Goal: Information Seeking & Learning: Learn about a topic

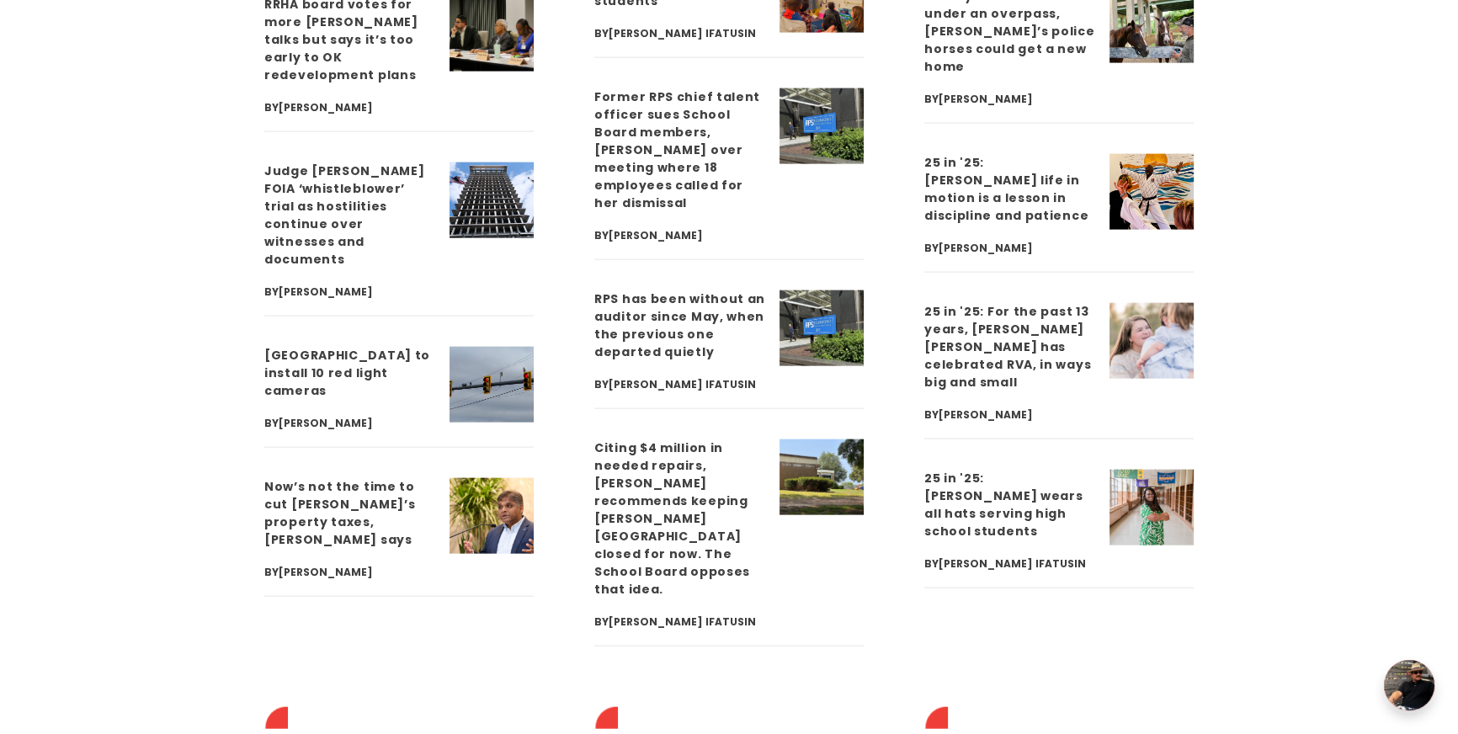
scroll to position [4753, 0]
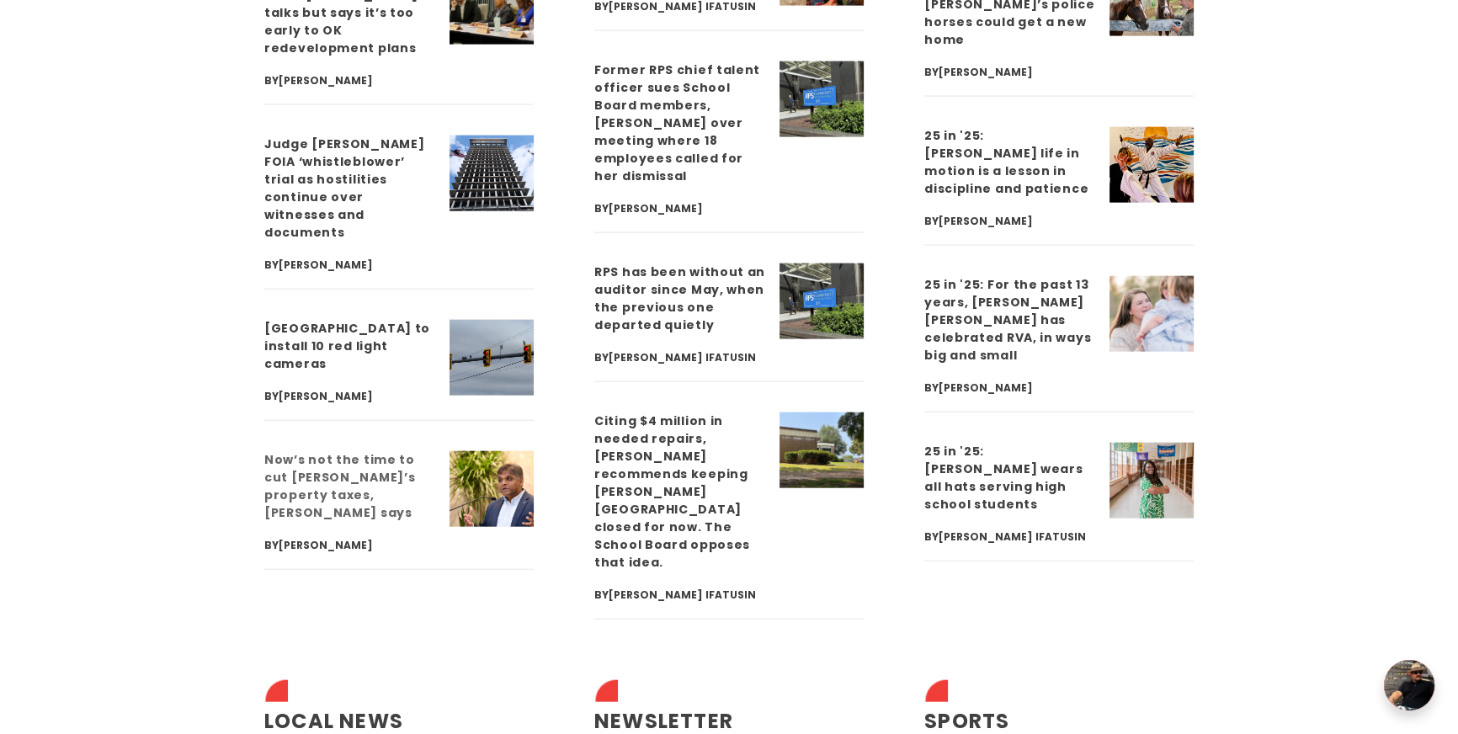
click at [364, 451] on link "Now’s not the time to cut [PERSON_NAME]’s property taxes, [PERSON_NAME] says" at bounding box center [339, 486] width 151 height 70
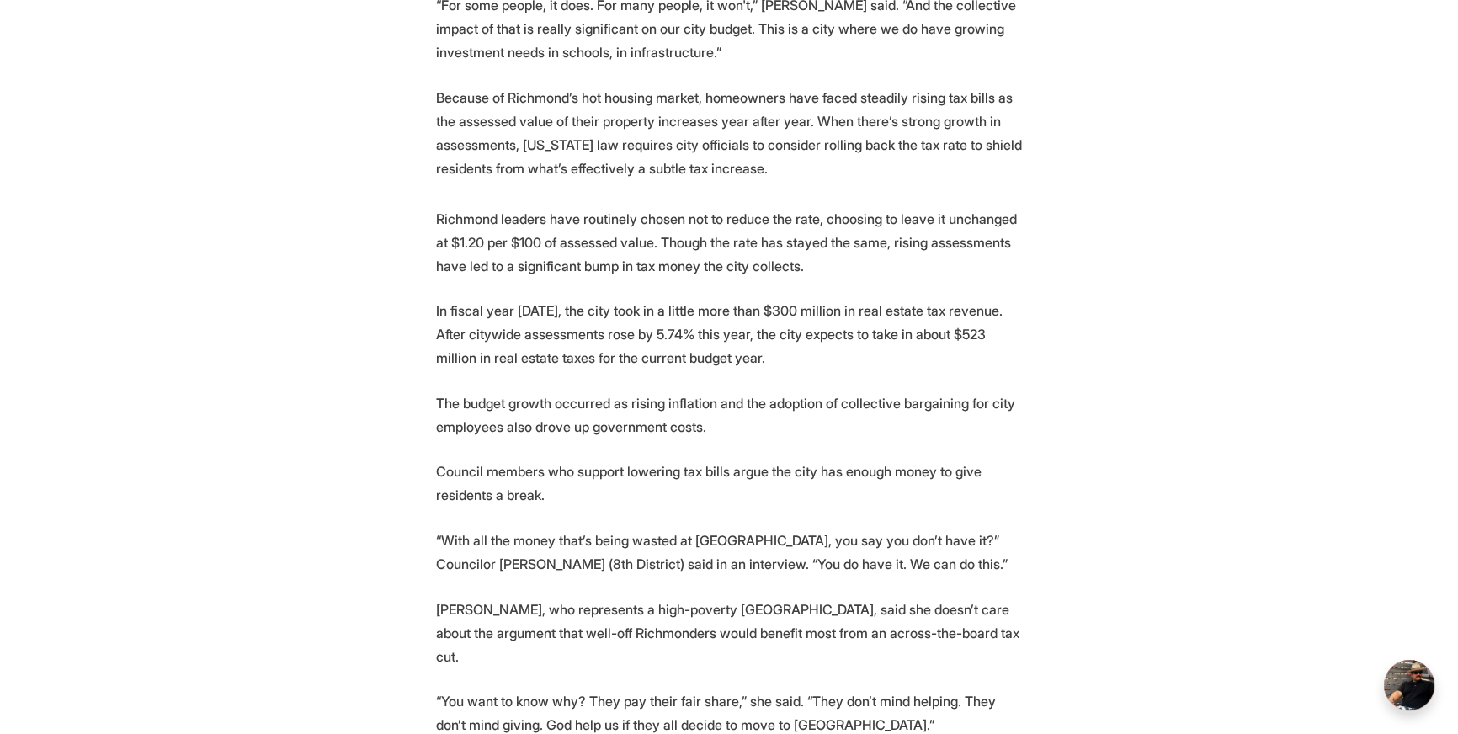
scroll to position [1522, 0]
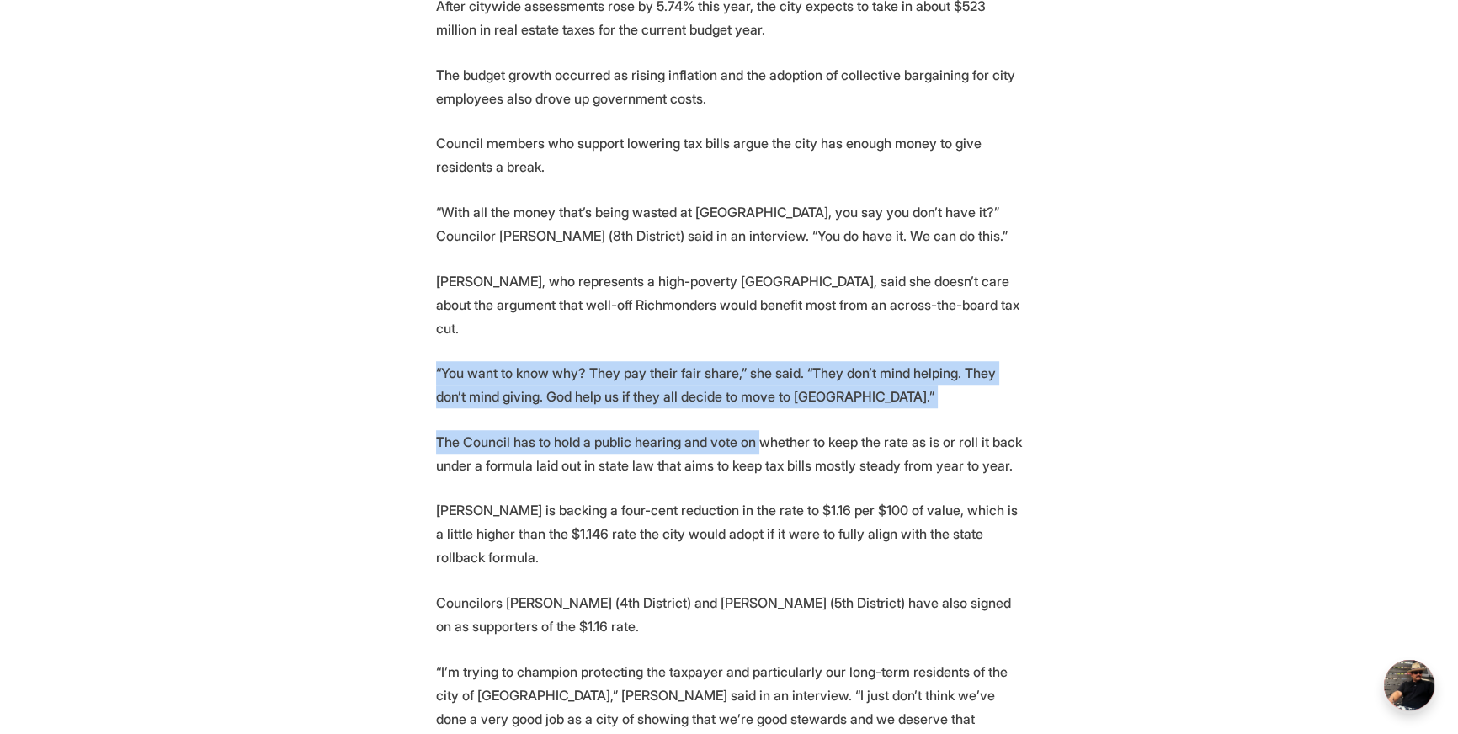
drag, startPoint x: 433, startPoint y: 344, endPoint x: 760, endPoint y: 425, distance: 336.6
click at [760, 425] on section "As Richmond property owners absorb another round of higher tax assessments, cit…" at bounding box center [729, 535] width 1458 height 2527
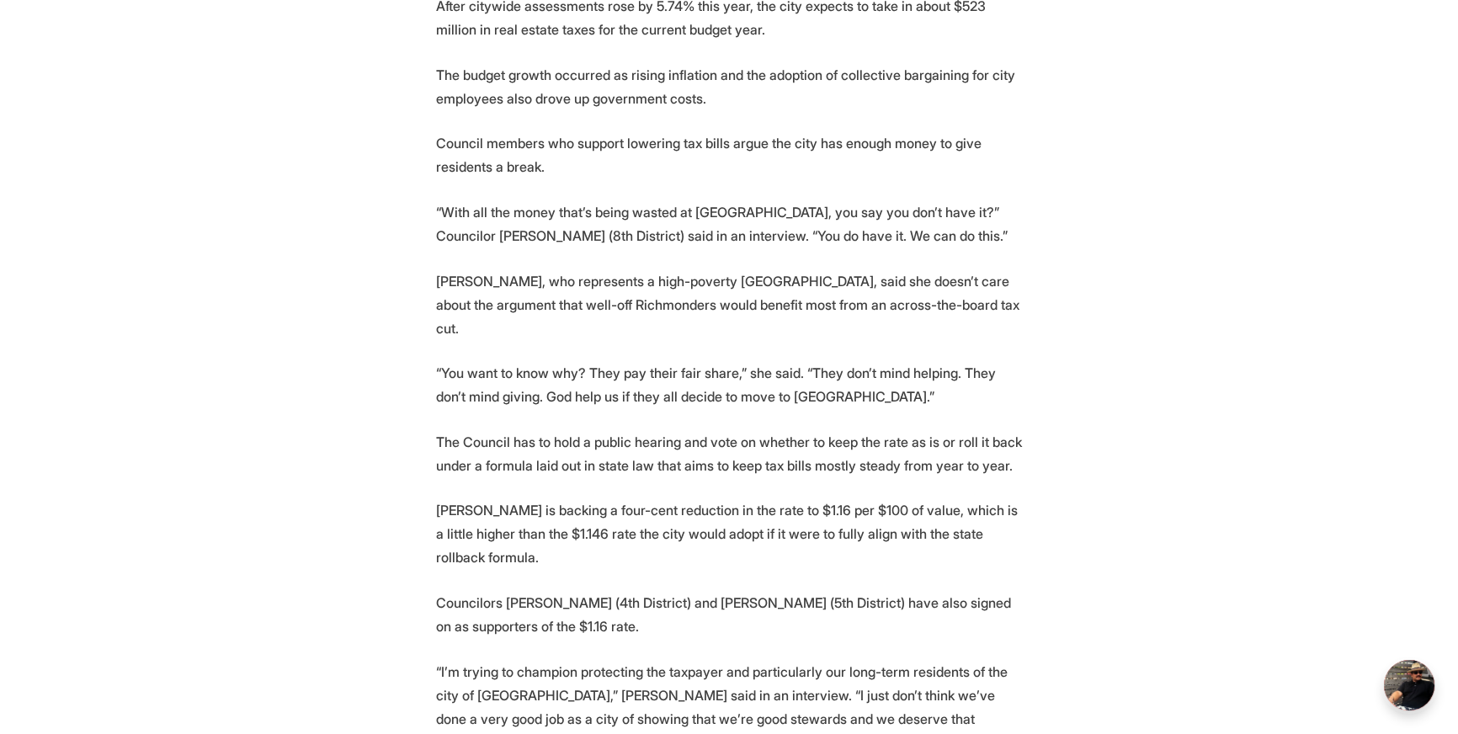
drag, startPoint x: 918, startPoint y: 569, endPoint x: 906, endPoint y: 548, distance: 24.1
click at [918, 591] on p "Councilors Sarah Abubaker (4th District) and Stephanie Lynch (5th District) hav…" at bounding box center [729, 614] width 586 height 47
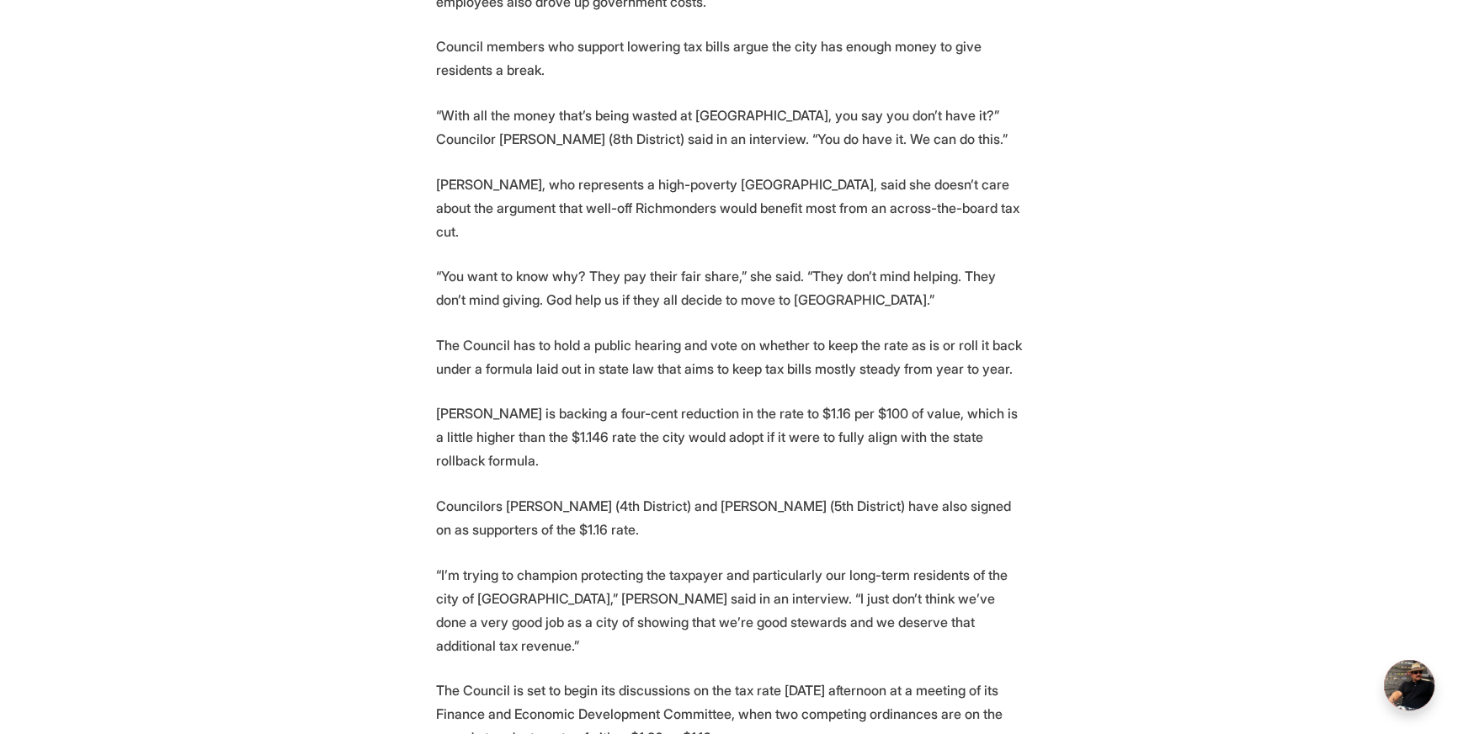
scroll to position [1650, 0]
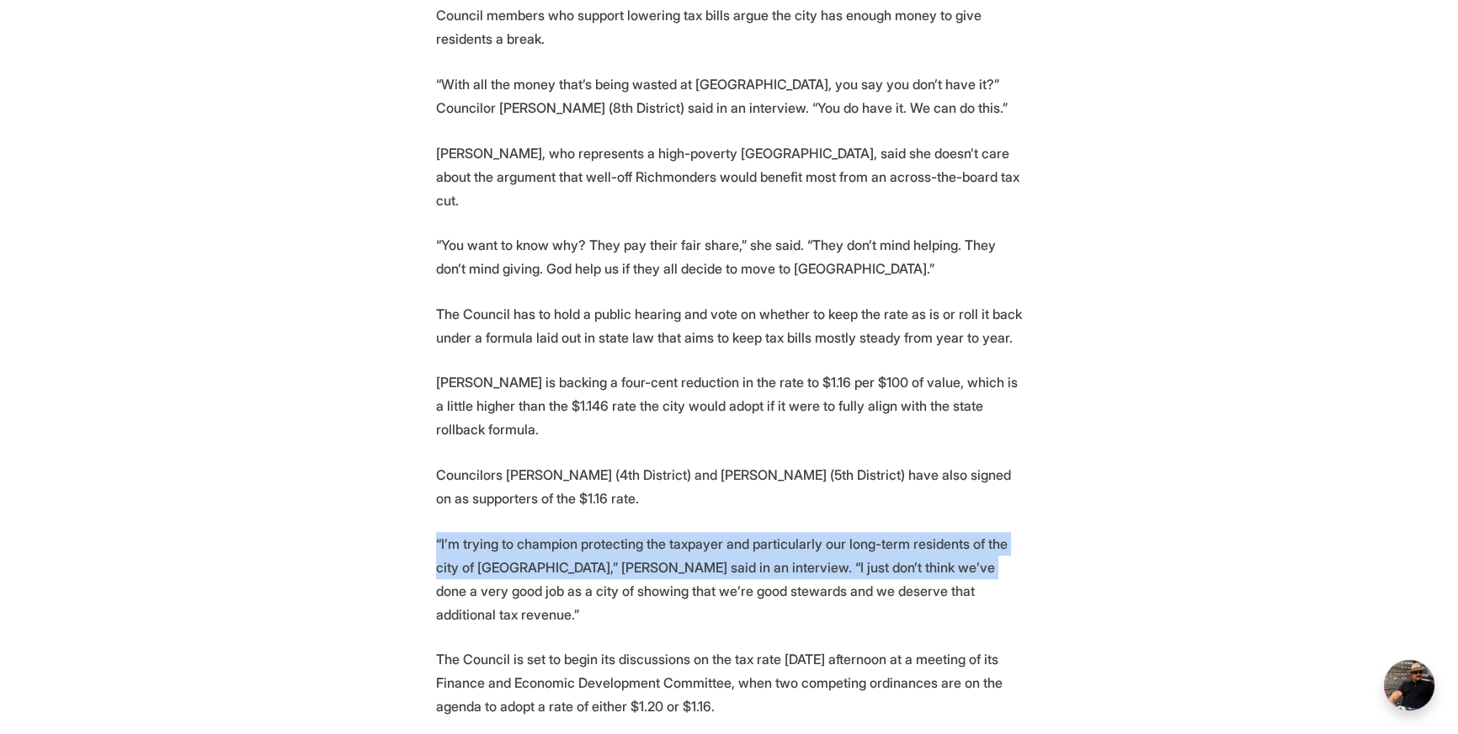
drag, startPoint x: 422, startPoint y: 519, endPoint x: 936, endPoint y: 549, distance: 515.4
click at [936, 549] on section "As Richmond property owners absorb another round of higher tax assessments, cit…" at bounding box center [729, 407] width 1458 height 2527
drag, startPoint x: 465, startPoint y: 469, endPoint x: 390, endPoint y: 288, distance: 195.9
click at [387, 444] on section "As Richmond property owners absorb another round of higher tax assessments, cit…" at bounding box center [729, 407] width 1458 height 2527
copy p "Councilors Sarah Abubaker (4th District) and Stephanie Lynch (5th District) hav…"
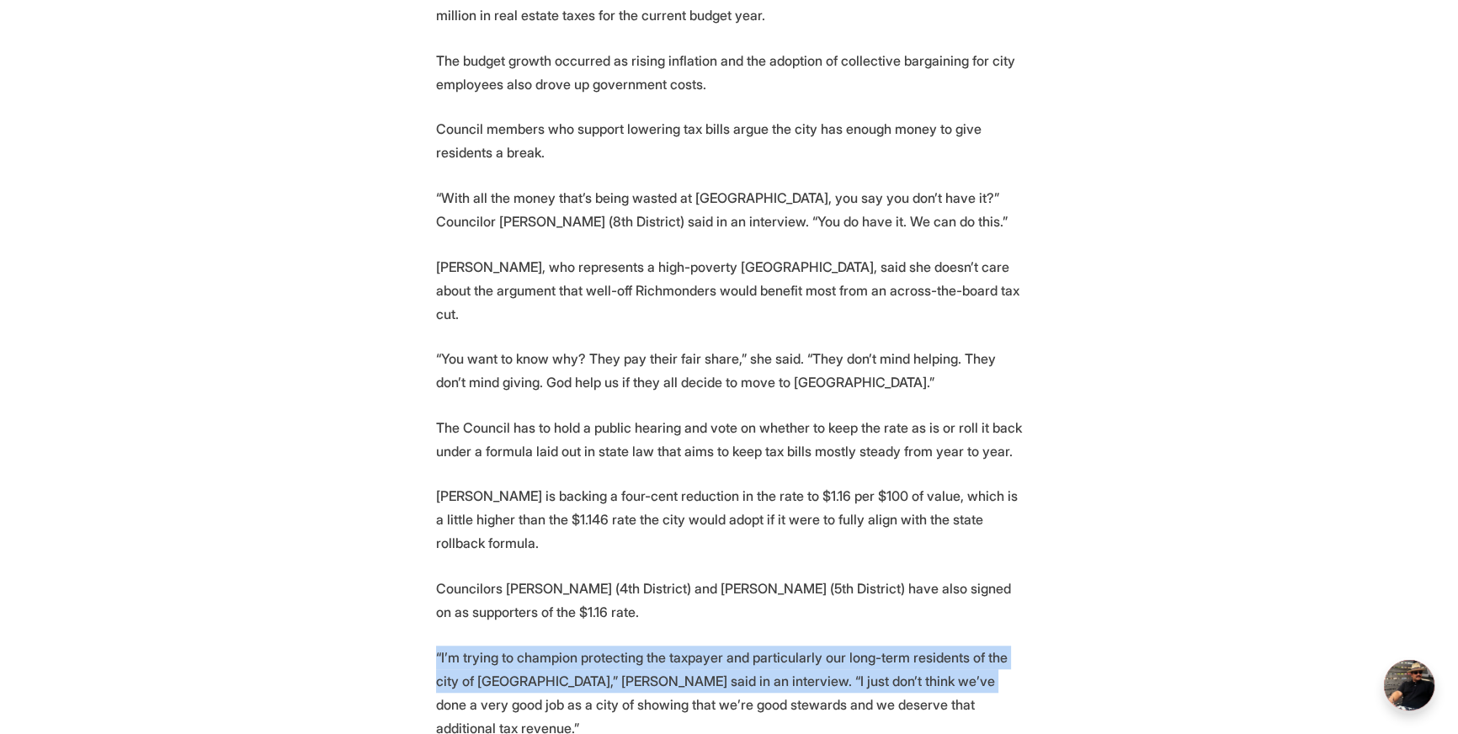
scroll to position [1522, 0]
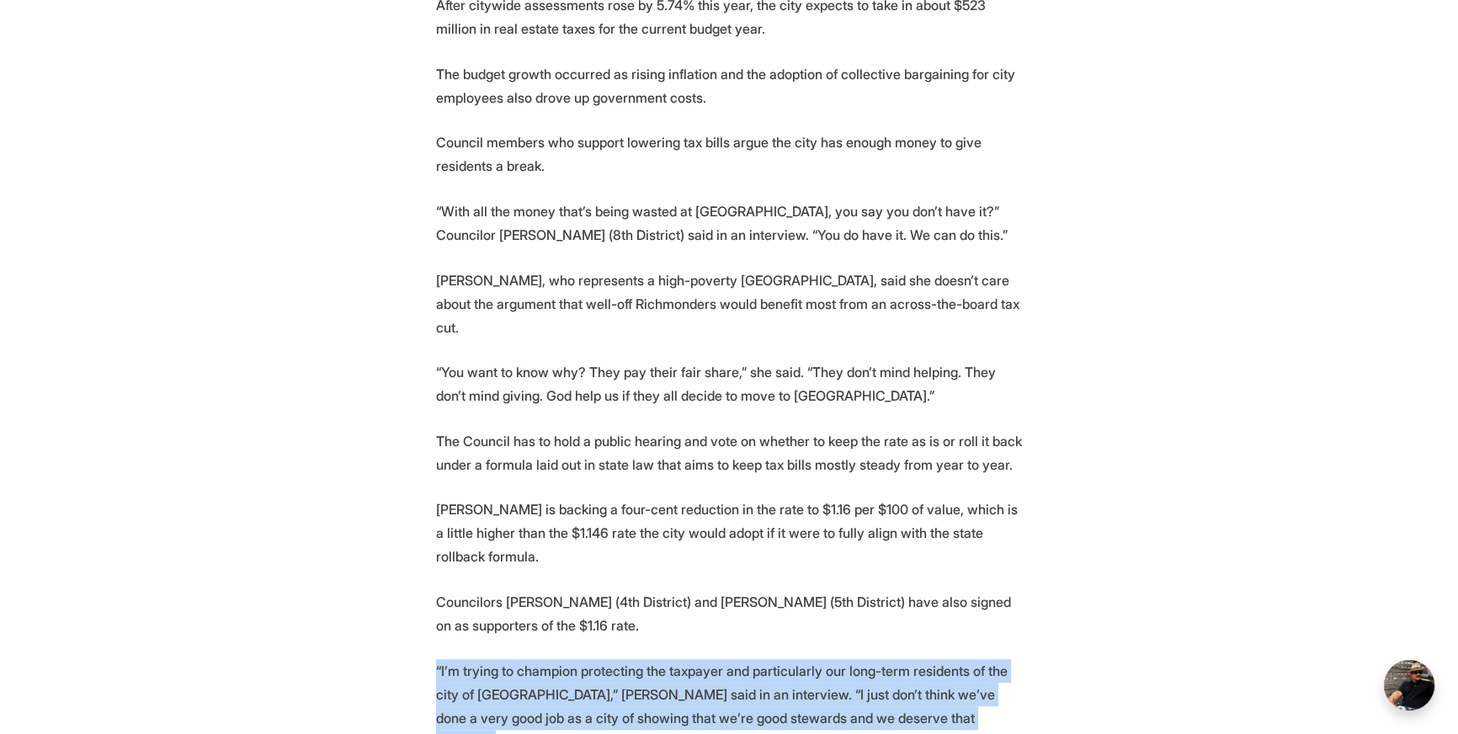
drag, startPoint x: 860, startPoint y: 701, endPoint x: 388, endPoint y: 648, distance: 474.5
click at [391, 653] on section "As Richmond property owners absorb another round of higher tax assessments, cit…" at bounding box center [729, 535] width 1458 height 2527
copy p "“I’m trying to champion protecting the taxpayer and particularly our long-term …"
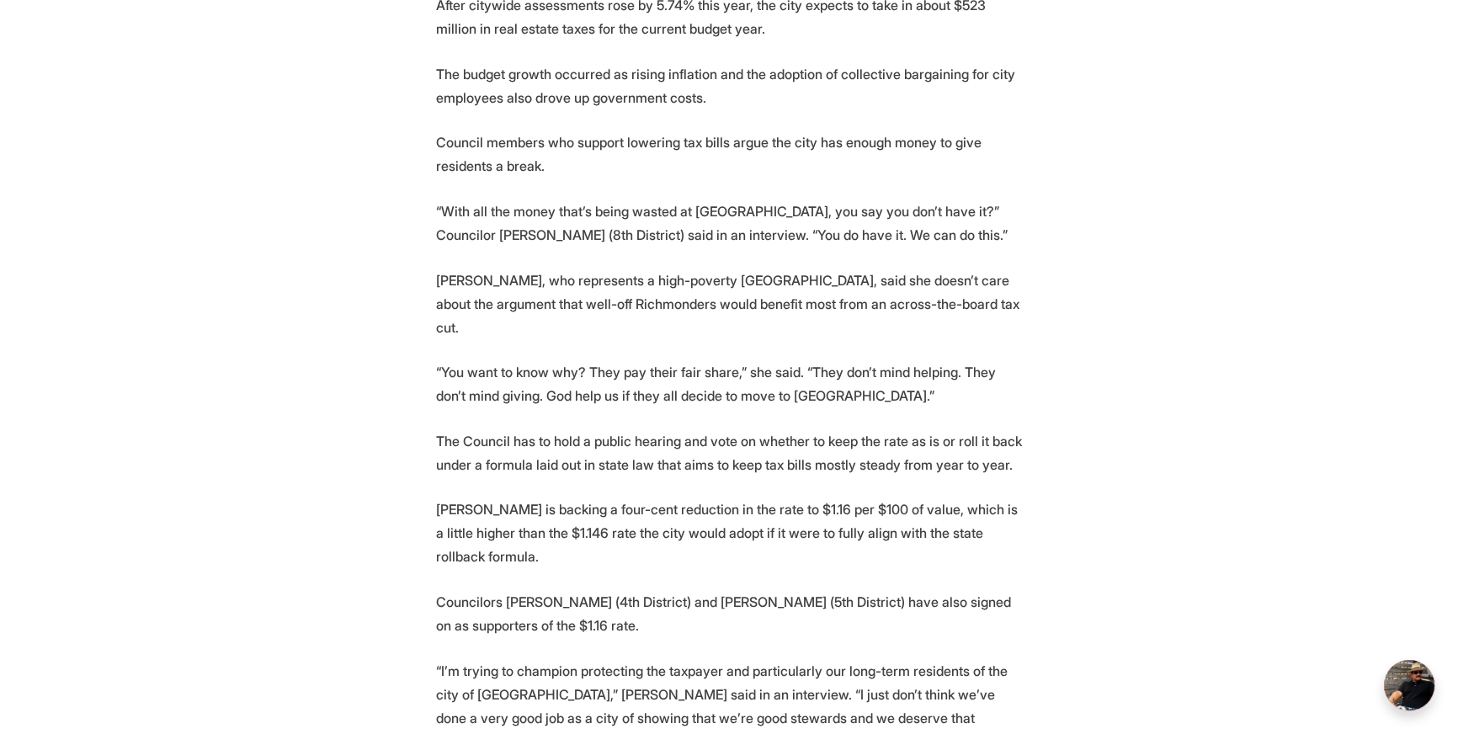
click at [529, 590] on p "Councilors Sarah Abubaker (4th District) and Stephanie Lynch (5th District) hav…" at bounding box center [729, 613] width 586 height 47
click at [530, 590] on p "Councilors Sarah Abubaker (4th District) and Stephanie Lynch (5th District) hav…" at bounding box center [729, 613] width 586 height 47
click at [571, 590] on p "Councilors Sarah Abubaker (4th District) and Stephanie Lynch (5th District) hav…" at bounding box center [729, 613] width 586 height 47
copy p "Sarah Abubaker"
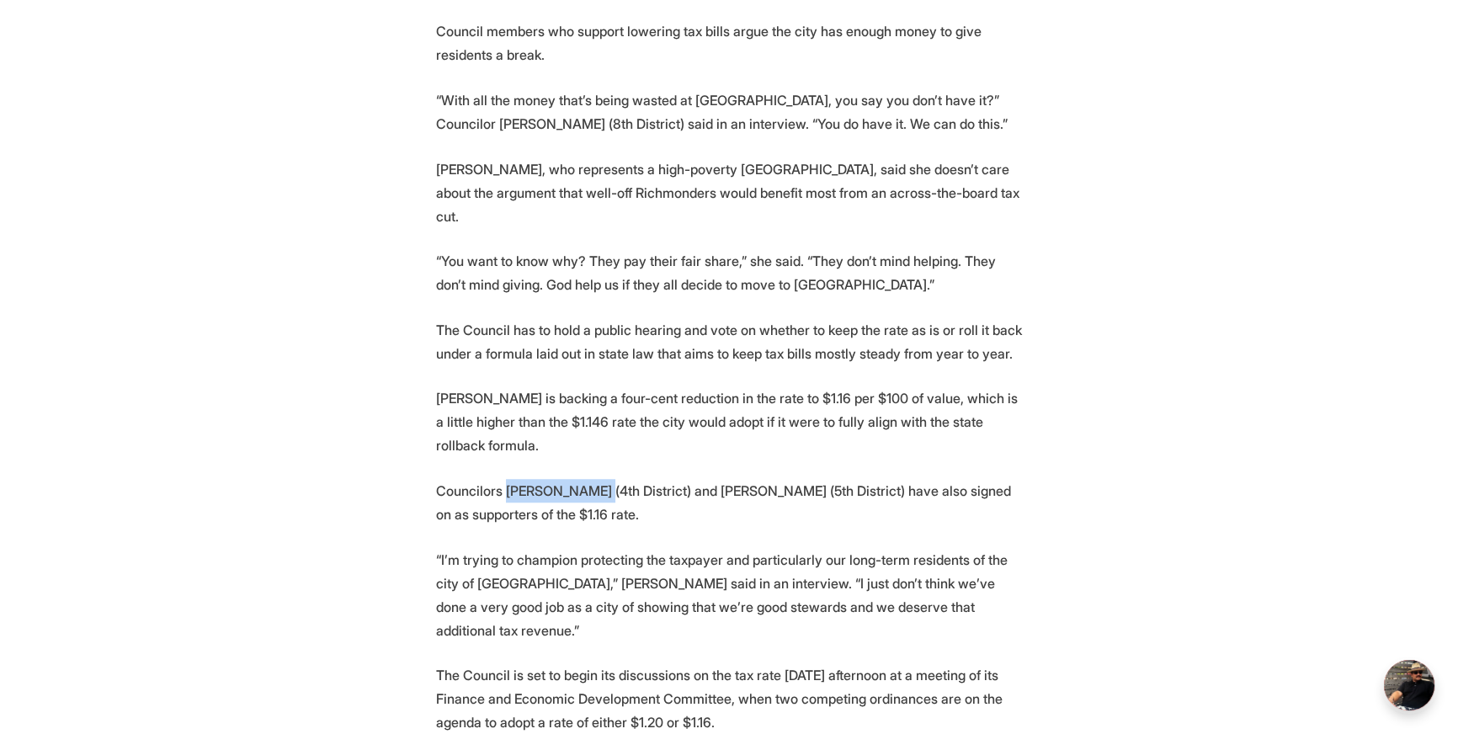
scroll to position [1634, 0]
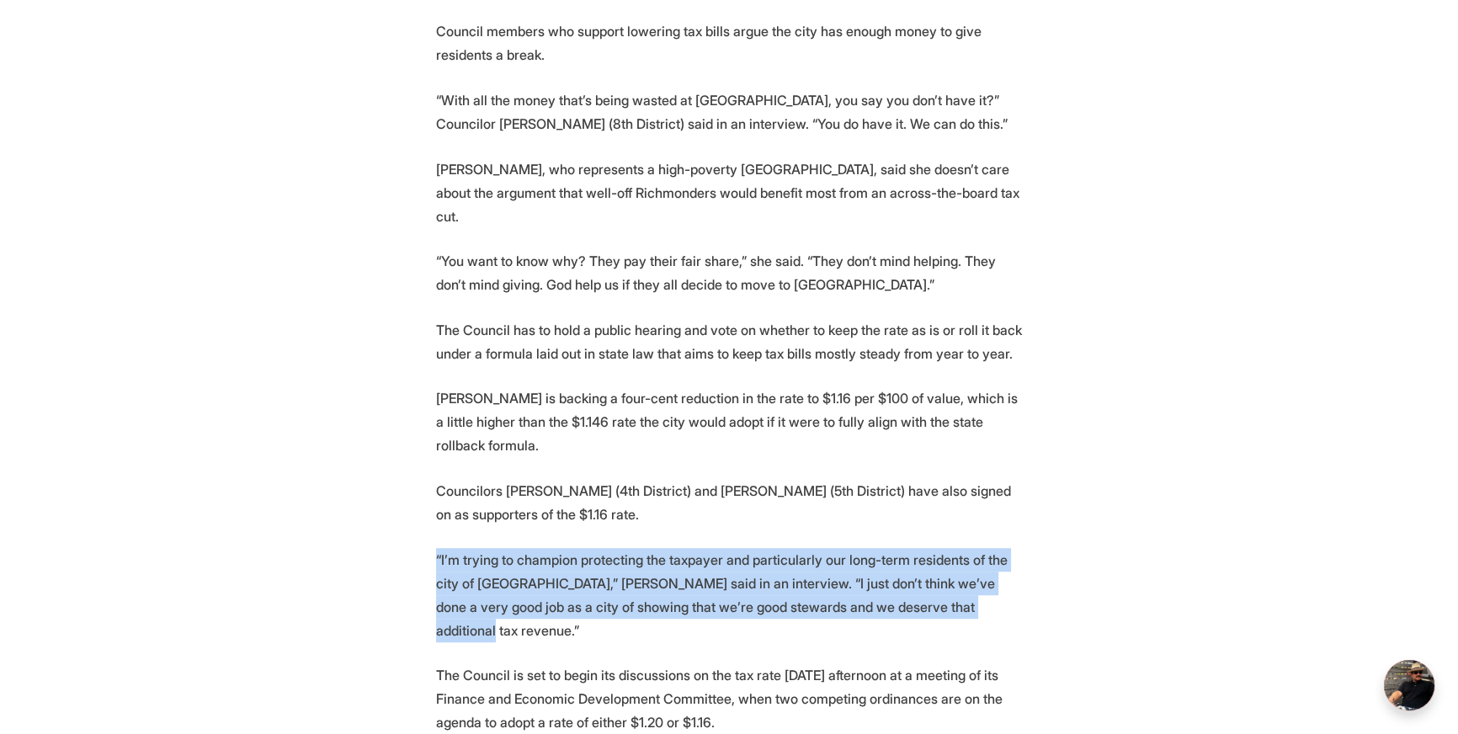
drag, startPoint x: 402, startPoint y: 536, endPoint x: 1034, endPoint y: 593, distance: 635.0
click at [1088, 584] on section "As Richmond property owners absorb another round of higher tax assessments, cit…" at bounding box center [729, 423] width 1458 height 2527
copy p "“I’m trying to champion protecting the taxpayer and particularly our long-term …"
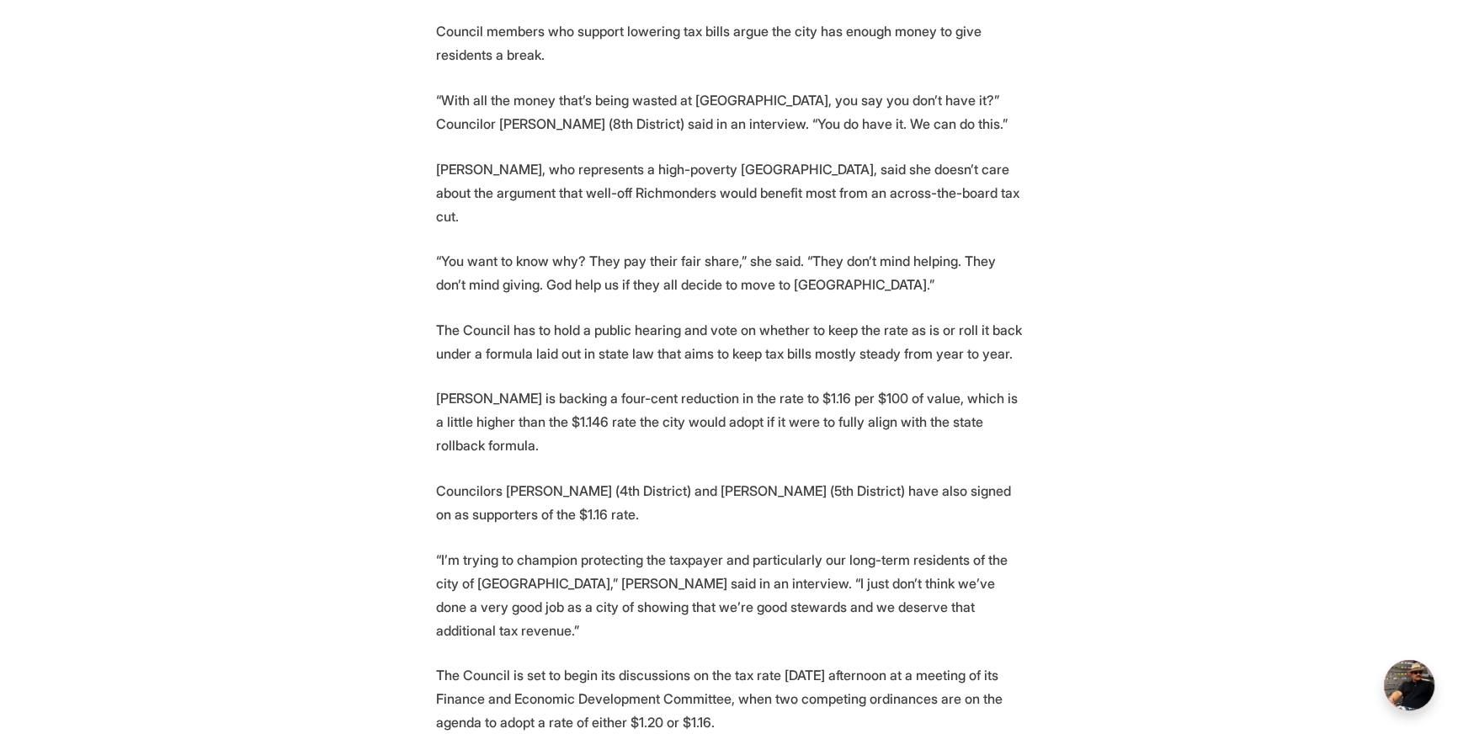
click at [491, 479] on p "Councilors Sarah Abubaker (4th District) and Stephanie Lynch (5th District) hav…" at bounding box center [729, 502] width 586 height 47
drag, startPoint x: 609, startPoint y: 554, endPoint x: 783, endPoint y: 733, distance: 250.1
click at [609, 554] on p "“I’m trying to champion protecting the taxpayer and particularly our long-term …" at bounding box center [729, 595] width 586 height 94
